Goal: Information Seeking & Learning: Learn about a topic

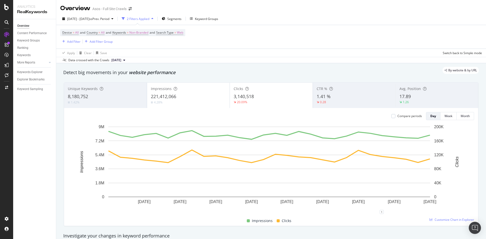
click at [178, 46] on div "Device = All and Country = All and Keywords = Non-Branded and Search Type = Web…" at bounding box center [271, 37] width 422 height 24
click at [36, 82] on div "Explorer Bookmarks" at bounding box center [36, 79] width 39 height 7
click at [35, 79] on div "Explorer Bookmarks" at bounding box center [30, 79] width 27 height 5
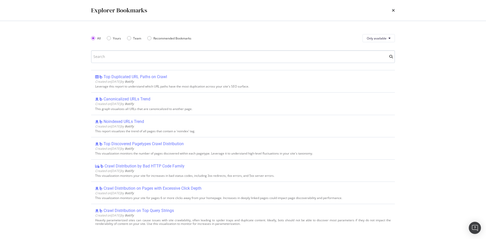
click at [110, 56] on input "modal" at bounding box center [243, 56] width 304 height 13
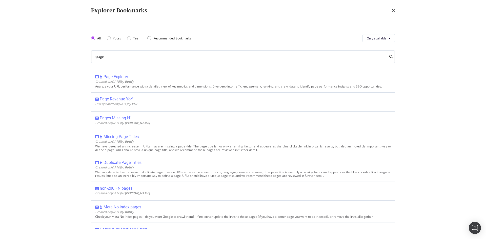
drag, startPoint x: 67, startPoint y: 55, endPoint x: 62, endPoint y: 54, distance: 4.3
click at [62, 55] on div "Explorer Bookmarks All Yours Team Recommended Bookmarks Only available ppage Pa…" at bounding box center [243, 119] width 486 height 239
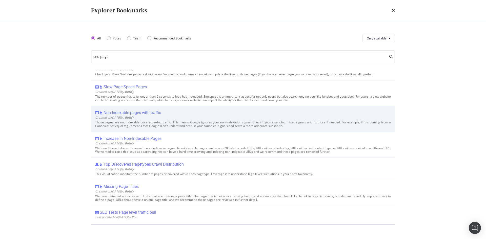
scroll to position [76, 0]
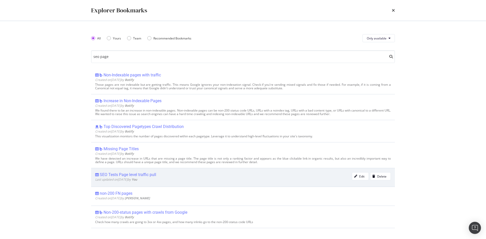
type input "seo page"
click at [138, 175] on div "SEO Tests Page level traffic pull" at bounding box center [128, 174] width 56 height 5
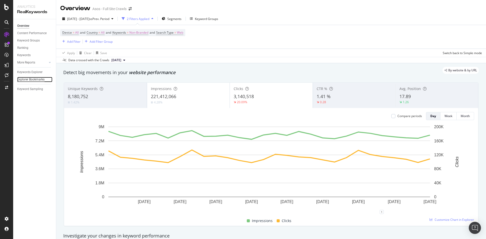
click at [39, 78] on div "Explorer Bookmarks" at bounding box center [30, 79] width 27 height 5
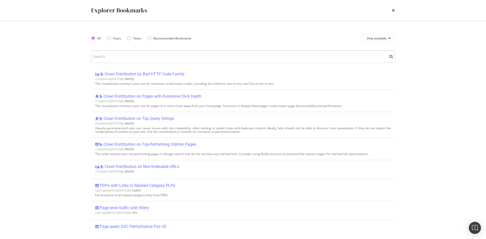
scroll to position [76, 0]
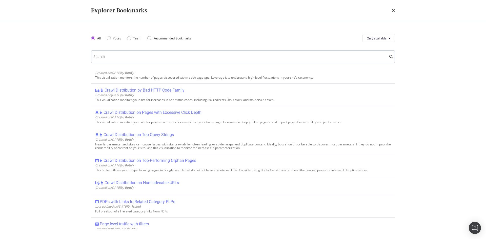
drag, startPoint x: 133, startPoint y: 60, endPoint x: 133, endPoint y: 57, distance: 3.5
click at [133, 60] on input "modal" at bounding box center [243, 56] width 304 height 13
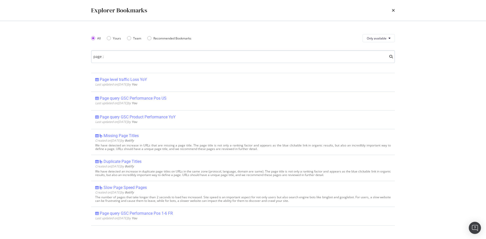
scroll to position [0, 0]
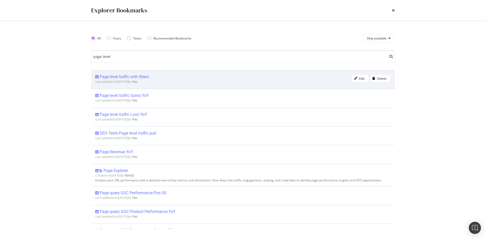
type input "page level"
click at [136, 78] on div "Page level traffic with filters" at bounding box center [124, 76] width 49 height 5
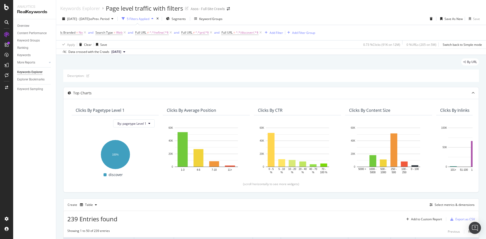
click at [273, 65] on div "By URL" at bounding box center [270, 63] width 415 height 11
click at [212, 33] on icon at bounding box center [211, 32] width 4 height 5
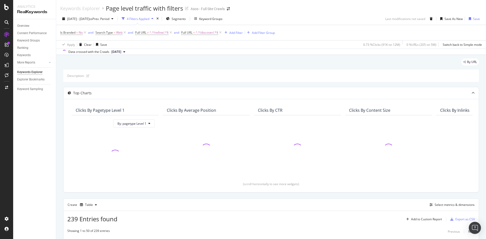
click at [140, 39] on div "Is Branded = No and Search Type = Web and Full URL ≠ ^.*/refine/.*$ and Full UR…" at bounding box center [271, 32] width 422 height 15
